Goal: Transaction & Acquisition: Purchase product/service

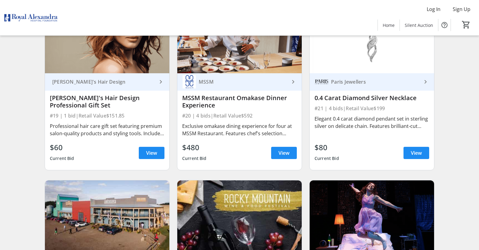
scroll to position [1070, 0]
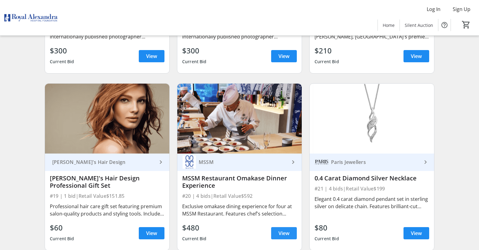
click at [276, 231] on span at bounding box center [284, 233] width 26 height 15
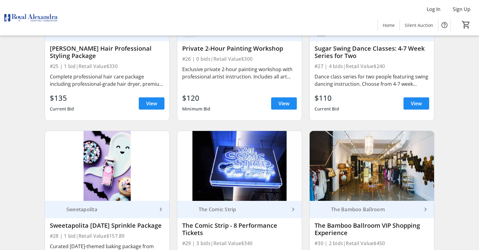
scroll to position [1681, 0]
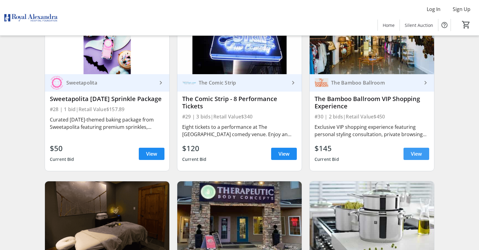
click at [415, 152] on span "View" at bounding box center [416, 153] width 11 height 7
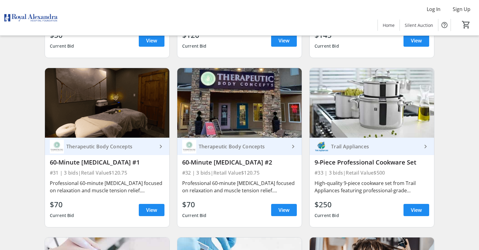
scroll to position [1804, 0]
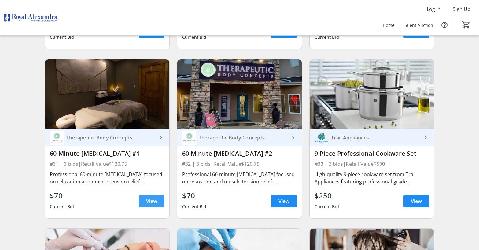
click at [154, 200] on span "View" at bounding box center [151, 201] width 11 height 7
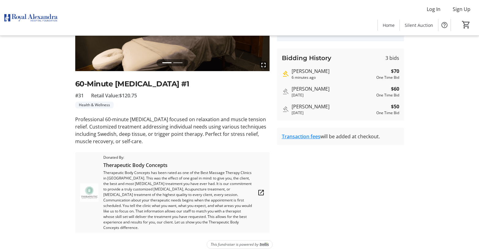
scroll to position [102, 0]
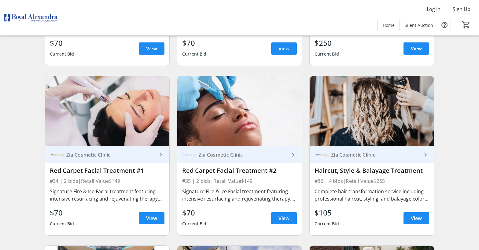
scroll to position [2048, 0]
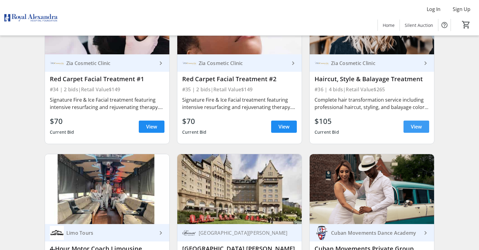
click at [411, 126] on span "View" at bounding box center [416, 126] width 11 height 7
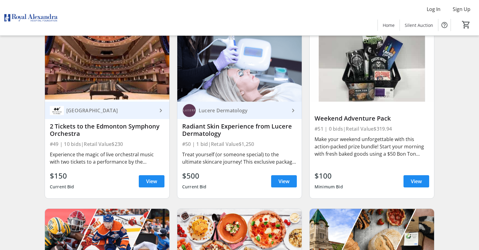
scroll to position [2904, 0]
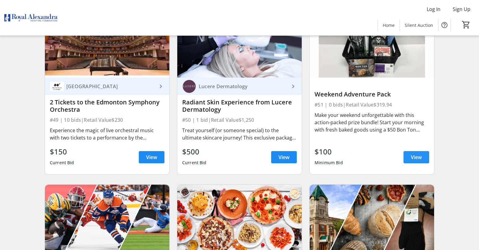
click at [408, 157] on span at bounding box center [417, 157] width 26 height 15
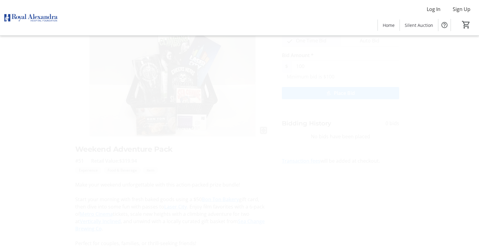
scroll to position [51, 0]
